Goal: Information Seeking & Learning: Compare options

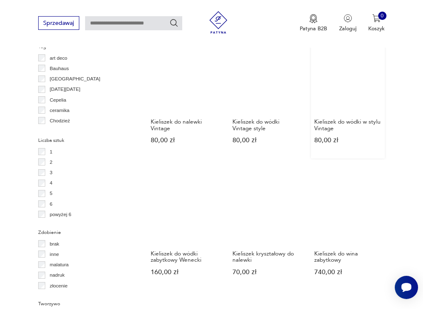
scroll to position [734, 0]
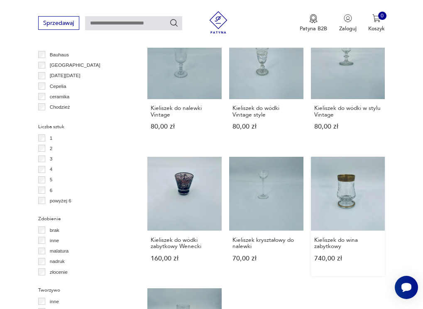
click at [350, 181] on link "Kieliszek do wina zabytkowy 740,00 zł" at bounding box center [348, 217] width 74 height 120
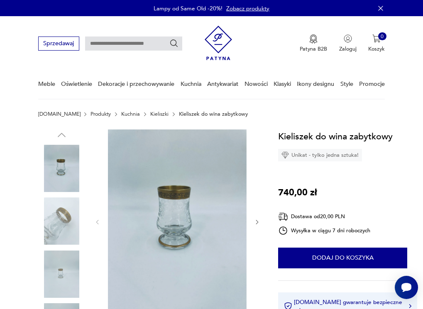
click at [178, 208] on img at bounding box center [177, 222] width 139 height 185
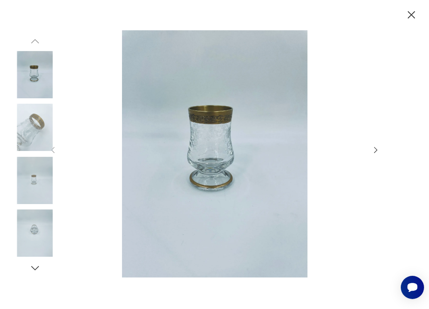
click at [215, 132] on img at bounding box center [214, 154] width 299 height 248
click at [207, 165] on img at bounding box center [214, 154] width 299 height 248
click at [380, 152] on icon "button" at bounding box center [376, 150] width 9 height 9
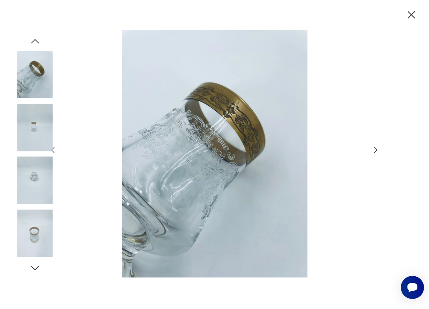
click at [377, 148] on icon "button" at bounding box center [376, 150] width 9 height 9
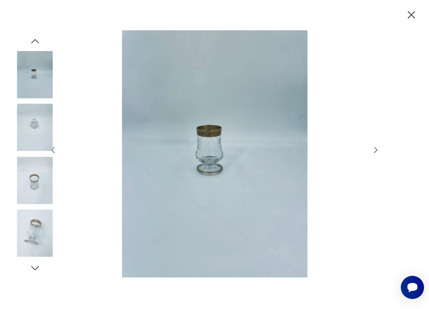
click at [377, 148] on icon "button" at bounding box center [376, 150] width 9 height 9
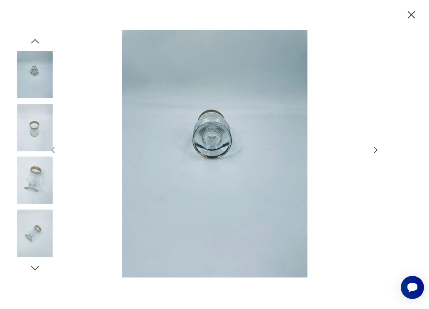
click at [377, 148] on icon "button" at bounding box center [376, 150] width 9 height 9
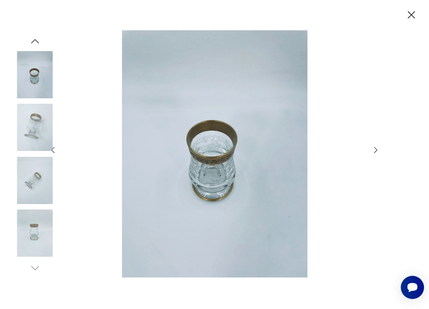
drag, startPoint x: 414, startPoint y: 11, endPoint x: 411, endPoint y: 15, distance: 5.6
click at [414, 11] on icon "button" at bounding box center [411, 14] width 13 height 13
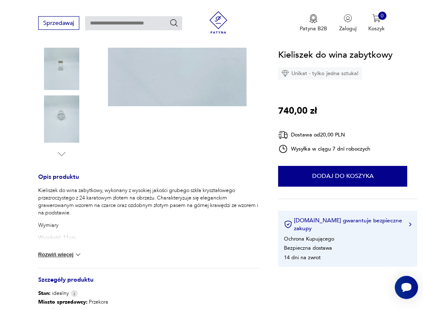
scroll to position [208, 0]
click at [65, 118] on img at bounding box center [61, 119] width 47 height 47
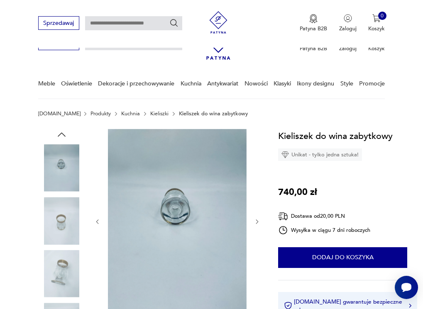
scroll to position [0, 0]
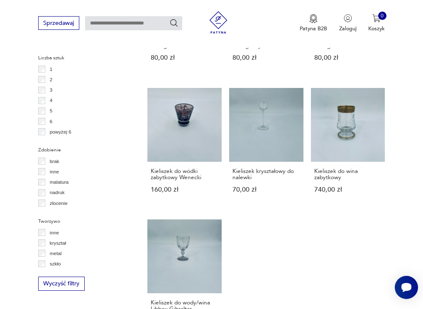
scroll to position [1010, 0]
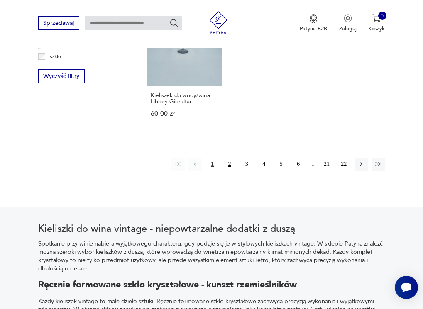
click at [230, 158] on button "2" at bounding box center [229, 164] width 13 height 13
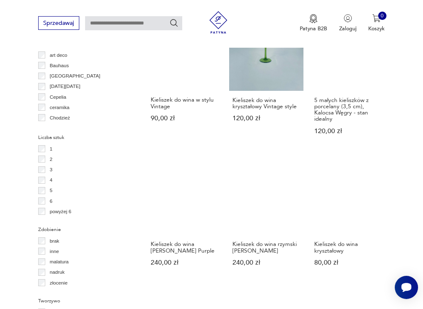
scroll to position [733, 0]
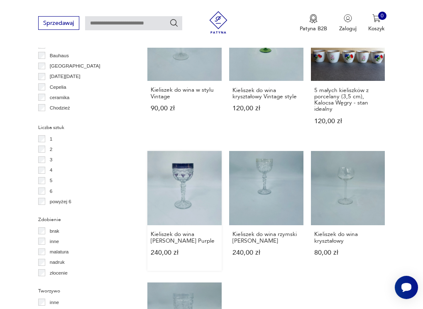
click at [186, 179] on link "Kieliszek do wina [PERSON_NAME] Purple 240,00 zł" at bounding box center [184, 211] width 74 height 120
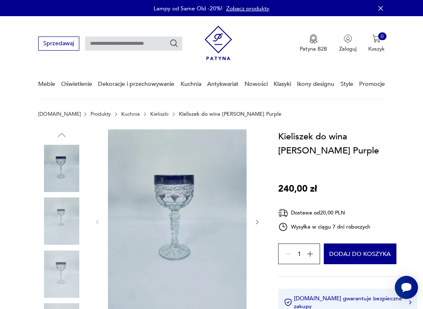
click at [180, 197] on img at bounding box center [177, 222] width 139 height 185
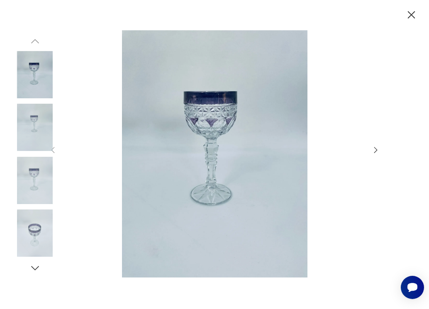
click at [216, 118] on img at bounding box center [214, 154] width 299 height 248
click at [417, 14] on icon "button" at bounding box center [411, 14] width 13 height 13
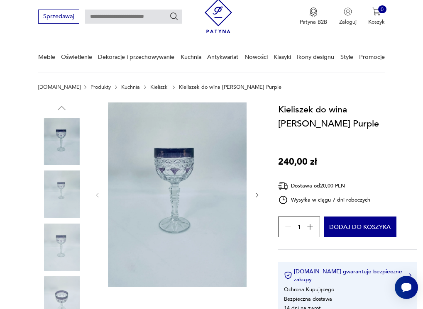
scroll to position [42, 0]
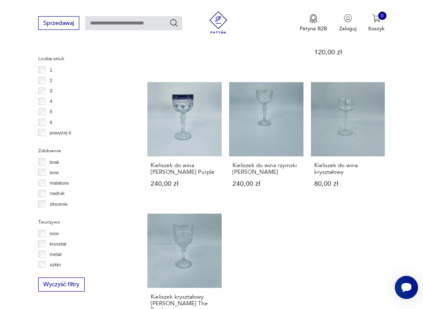
scroll to position [885, 0]
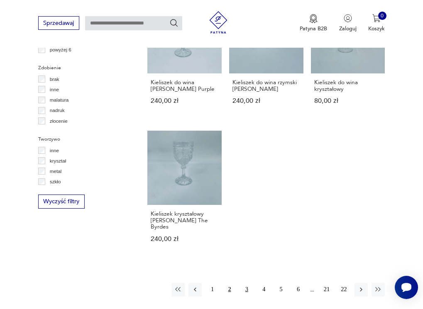
click at [248, 284] on button "3" at bounding box center [246, 289] width 13 height 13
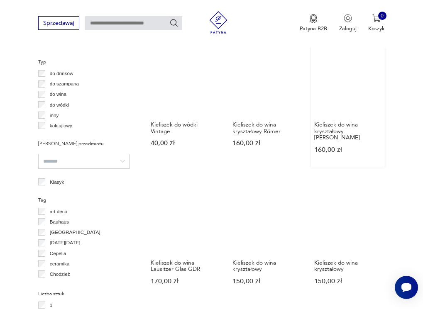
scroll to position [567, 0]
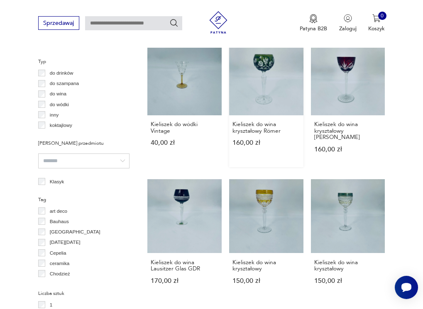
click at [268, 74] on link "Kieliszek do wina kryształowy Römer 160,00 zł" at bounding box center [266, 104] width 74 height 126
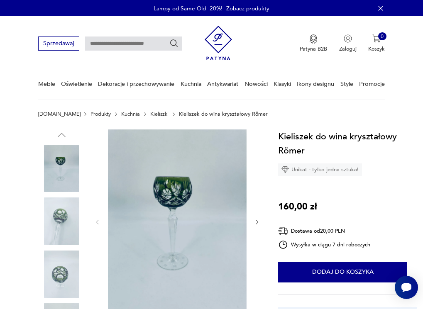
click at [175, 195] on img at bounding box center [177, 222] width 139 height 185
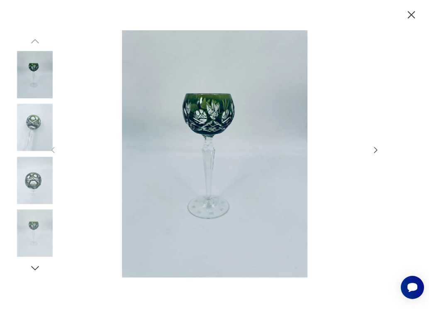
click at [211, 115] on img at bounding box center [214, 154] width 299 height 248
click at [378, 150] on icon "button" at bounding box center [376, 150] width 3 height 6
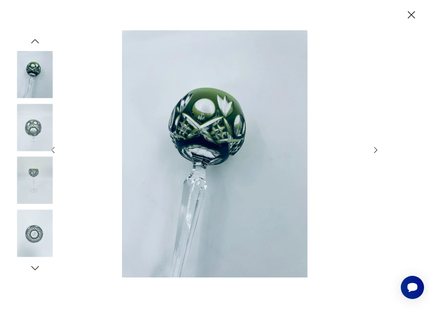
click at [378, 150] on icon "button" at bounding box center [376, 150] width 3 height 6
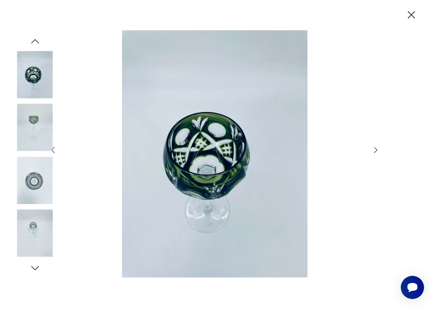
click at [378, 150] on icon "button" at bounding box center [376, 150] width 3 height 6
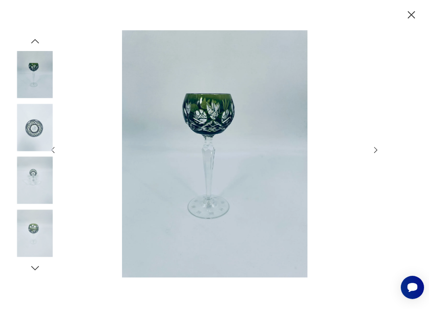
click at [378, 150] on icon "button" at bounding box center [376, 150] width 3 height 6
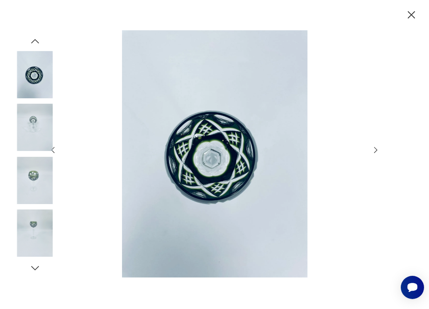
click at [378, 150] on icon "button" at bounding box center [376, 150] width 3 height 6
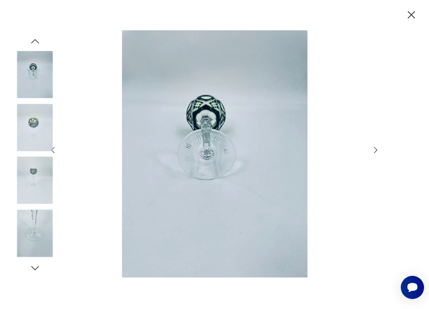
click at [378, 150] on icon "button" at bounding box center [376, 150] width 3 height 6
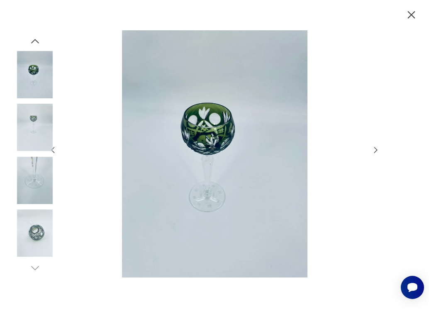
click at [55, 154] on div at bounding box center [34, 155] width 47 height 208
click at [55, 148] on img at bounding box center [34, 127] width 47 height 47
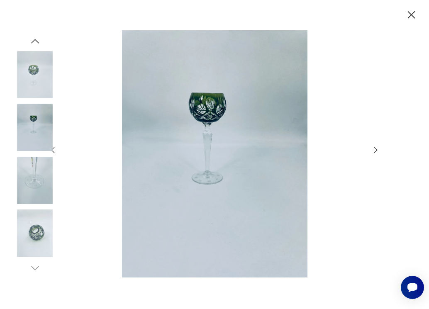
click at [55, 148] on img at bounding box center [34, 127] width 47 height 47
